Goal: Task Accomplishment & Management: Use online tool/utility

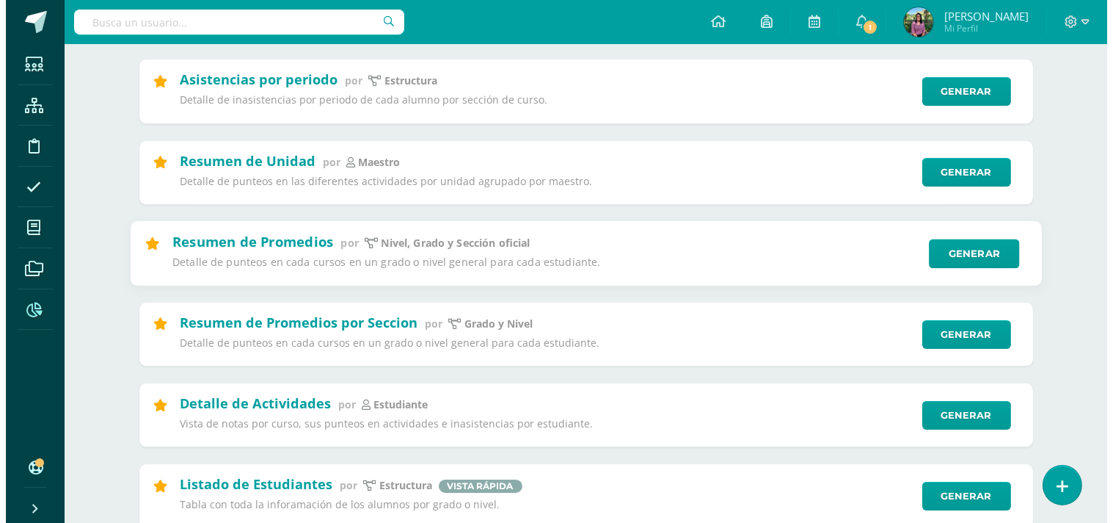
scroll to position [244, 0]
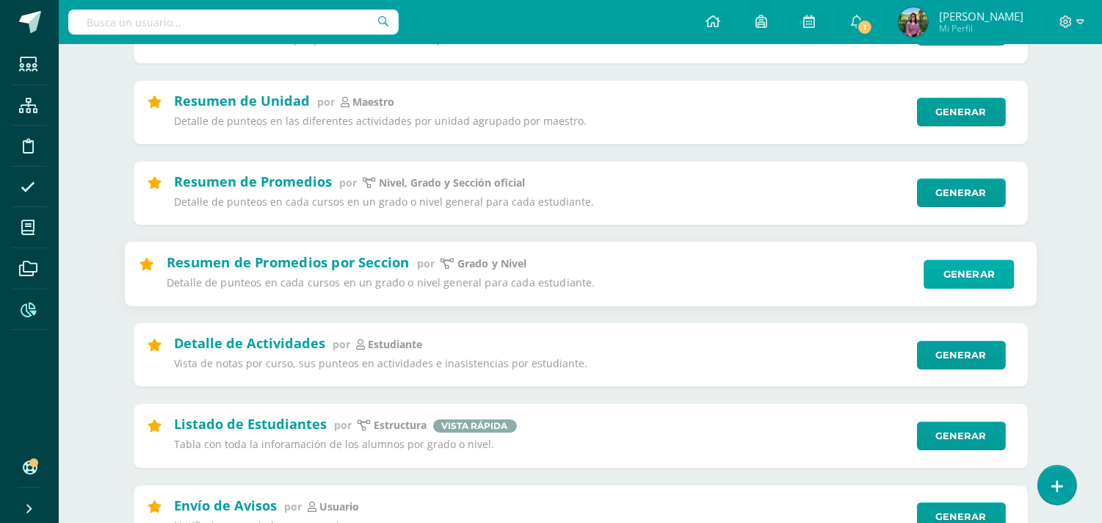
click at [965, 272] on link "Generar" at bounding box center [968, 273] width 90 height 29
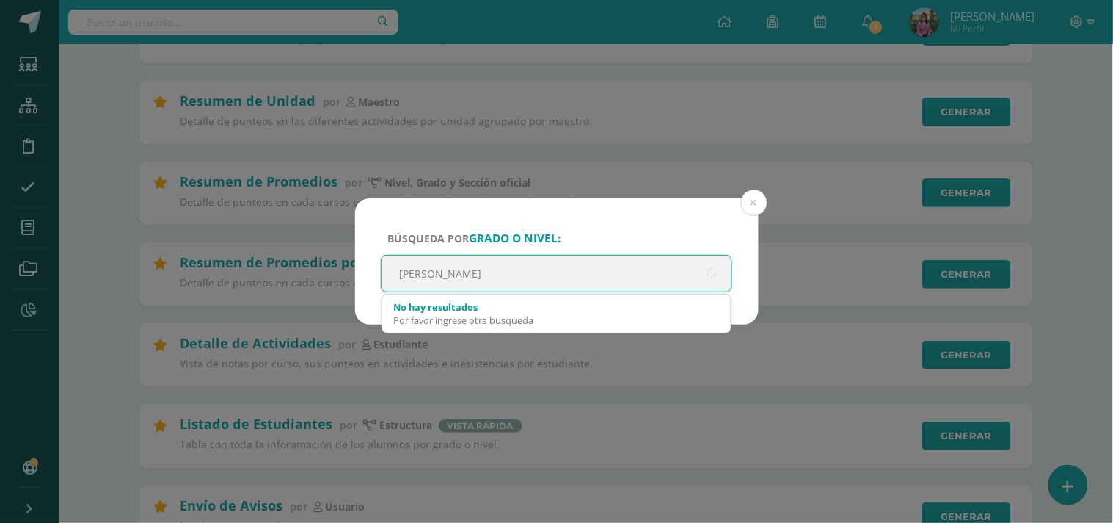
type input "Quinto Primaria"
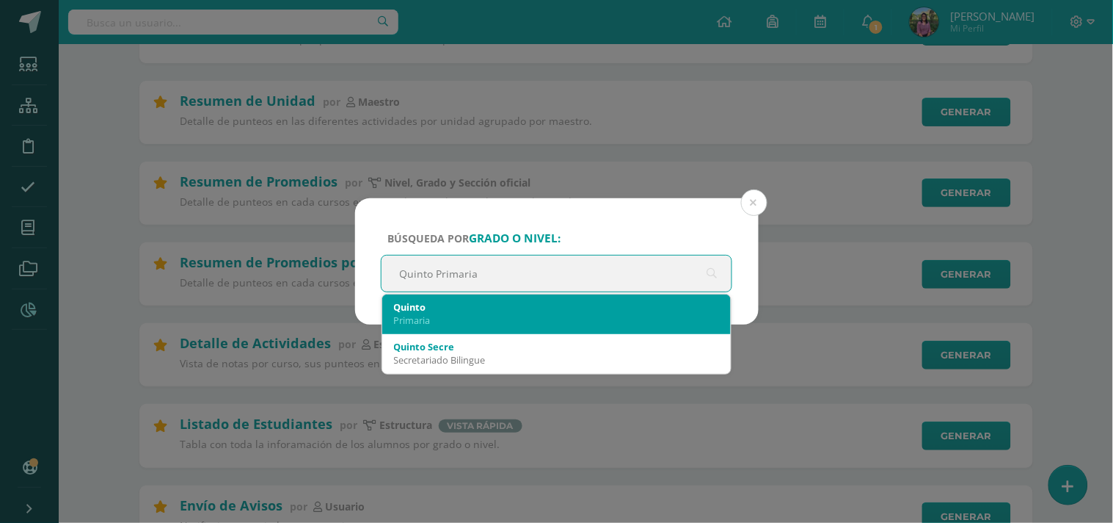
click at [408, 300] on div "Quinto" at bounding box center [557, 306] width 326 height 13
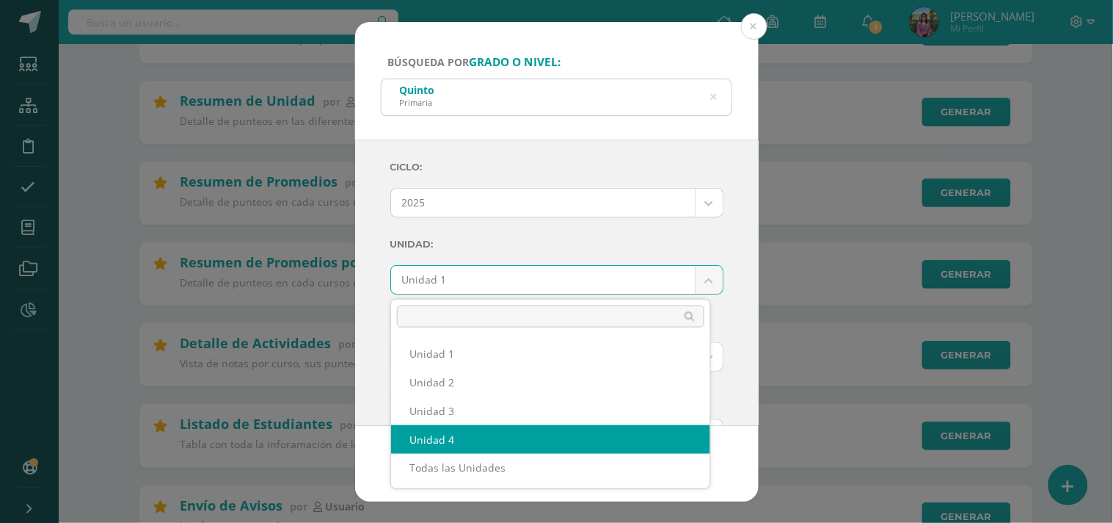
select select "Unidad 4"
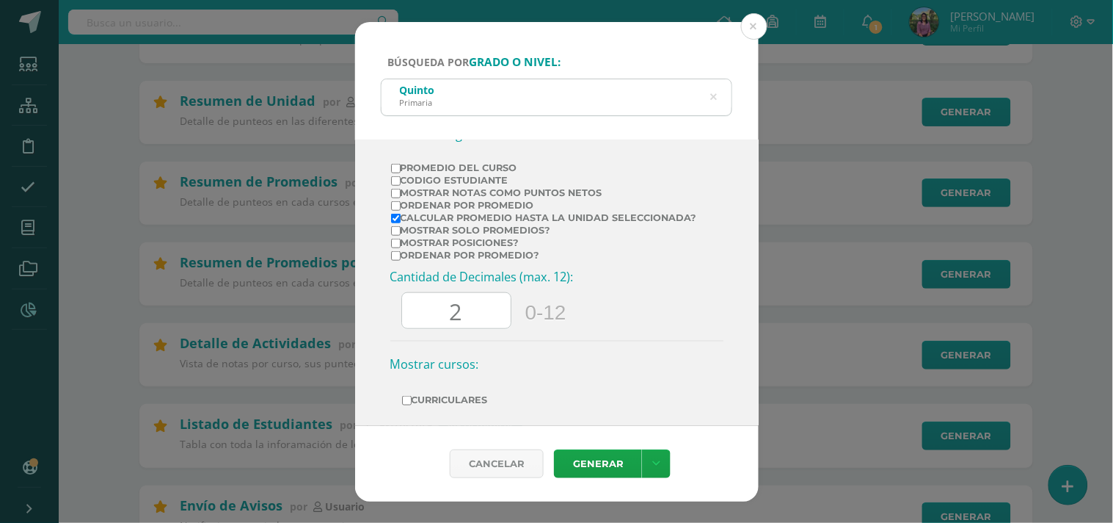
scroll to position [357, 0]
click at [393, 234] on input "Mostrar solo promedios?" at bounding box center [396, 230] width 10 height 10
checkbox input "true"
click at [392, 245] on input "Mostrar posiciones?" at bounding box center [396, 242] width 10 height 10
checkbox input "true"
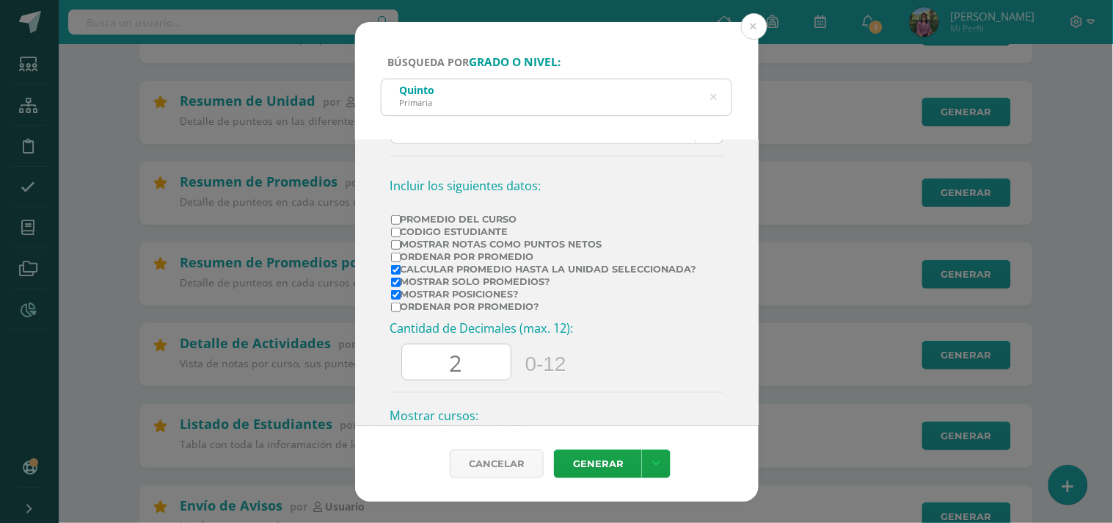
scroll to position [32, 0]
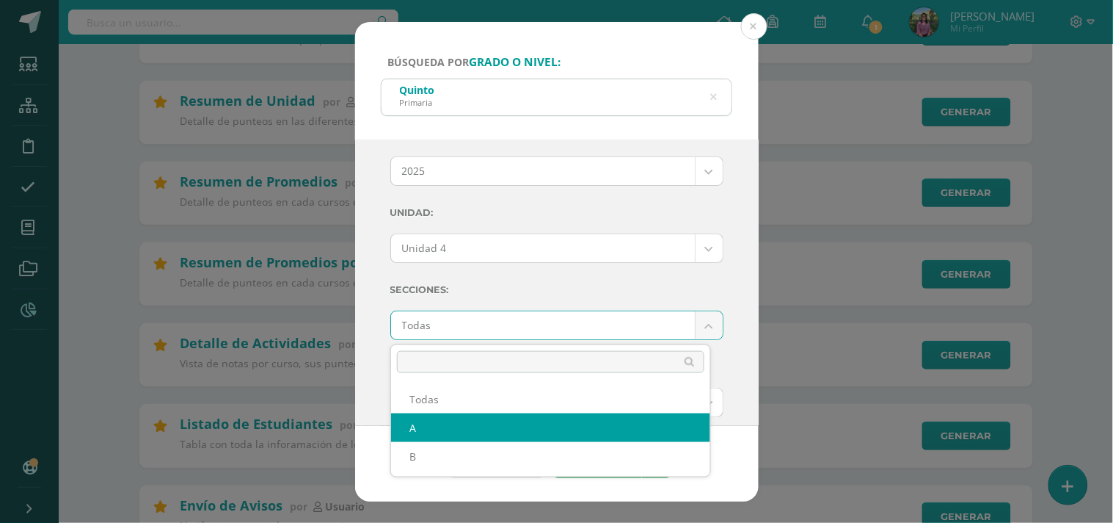
select select "A"
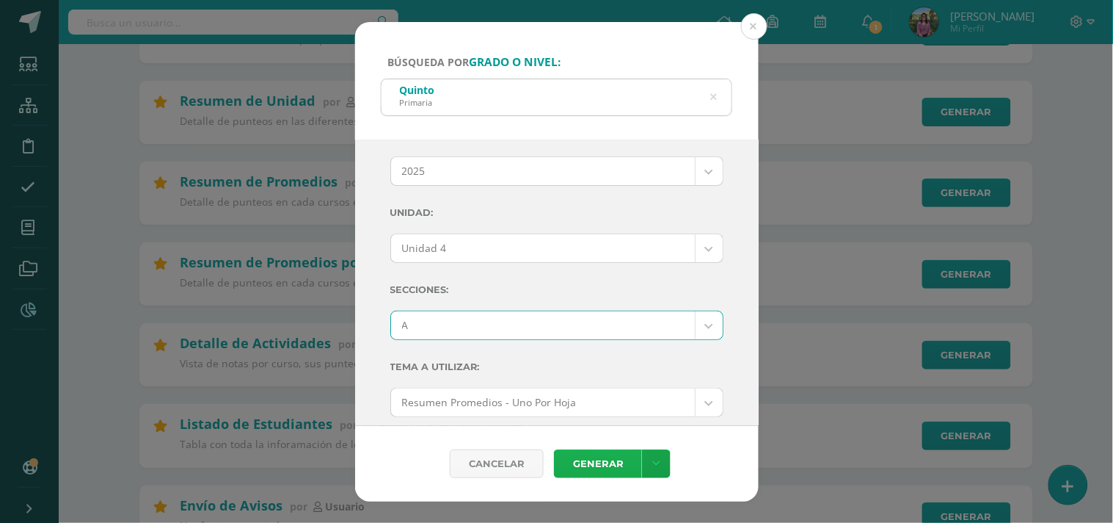
click at [590, 468] on link "Generar" at bounding box center [598, 463] width 88 height 29
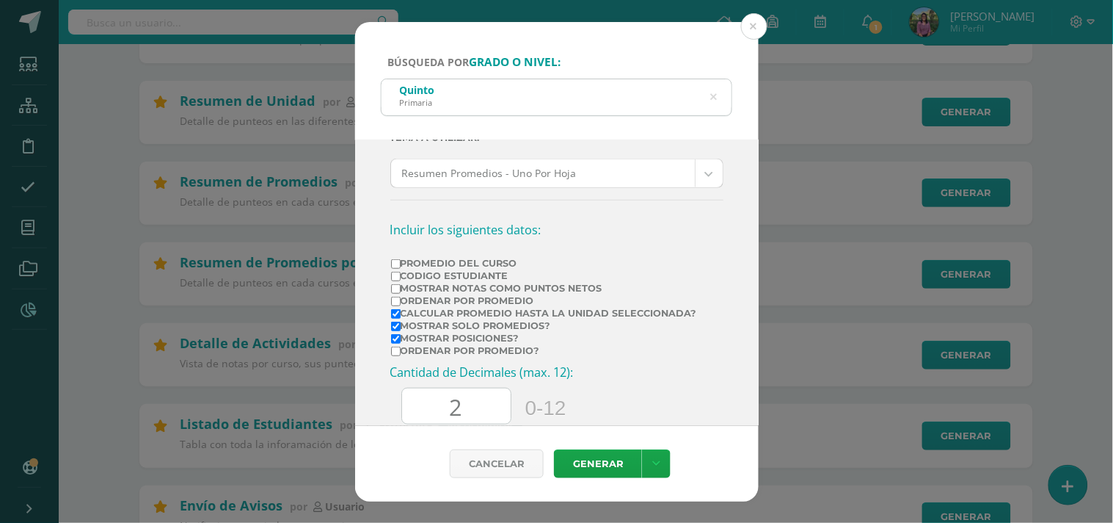
scroll to position [326, 0]
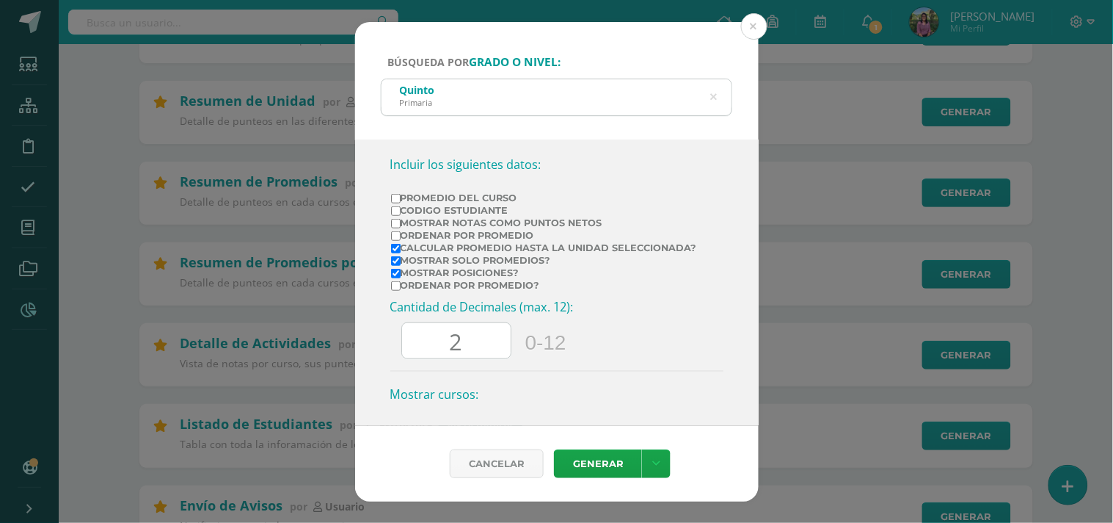
click at [399, 238] on input "Ordenar por Promedio" at bounding box center [396, 236] width 10 height 10
checkbox input "true"
click at [597, 464] on link "Generar" at bounding box center [598, 463] width 88 height 29
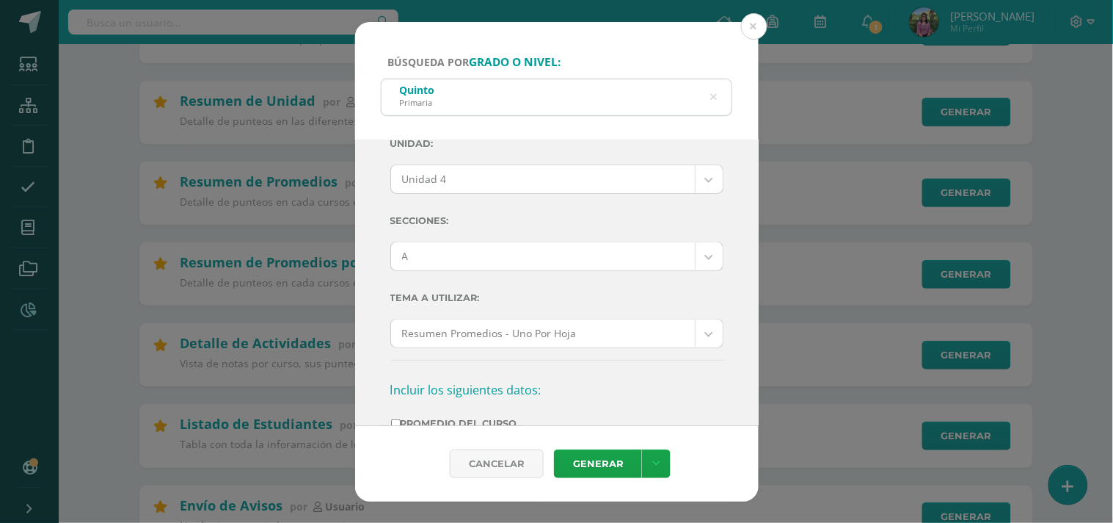
scroll to position [0, 0]
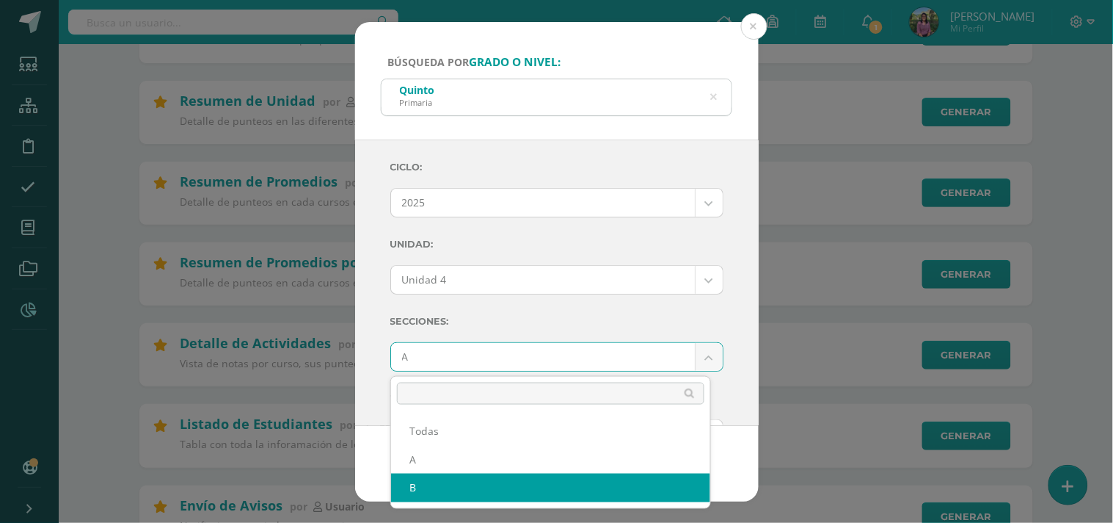
select select "B"
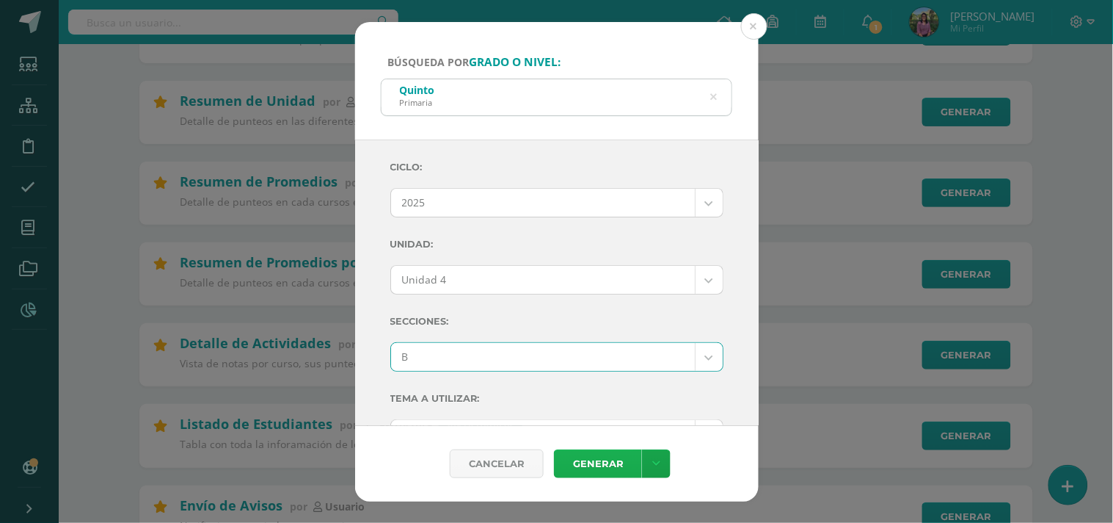
click at [575, 456] on link "Generar" at bounding box center [598, 463] width 88 height 29
